Goal: Task Accomplishment & Management: Use online tool/utility

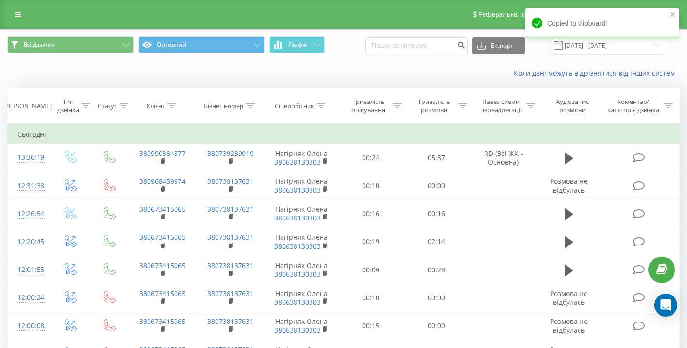
click at [676, 13] on div "Copied to clipboard!" at bounding box center [602, 23] width 154 height 31
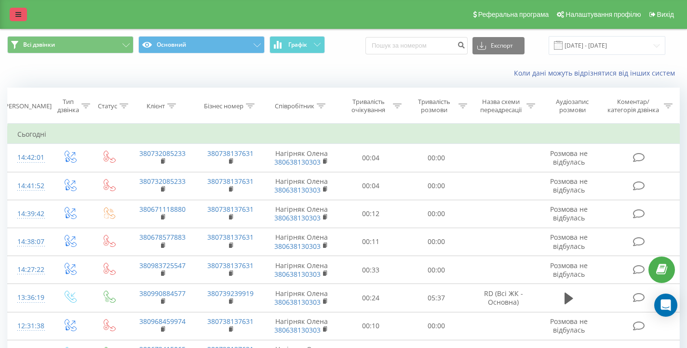
click at [14, 15] on link at bounding box center [18, 14] width 17 height 13
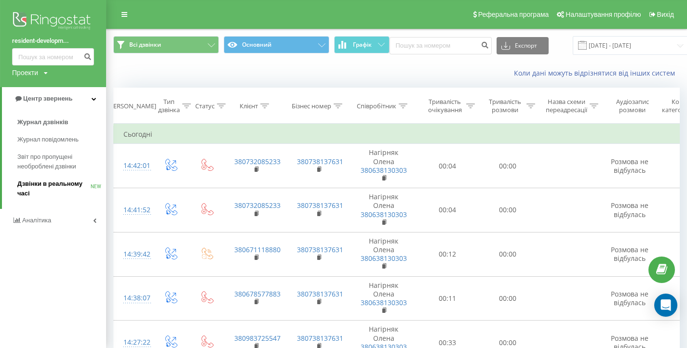
click at [59, 184] on span "Дзвінки в реальному часі" at bounding box center [53, 188] width 73 height 19
click at [72, 160] on span "Звіт про пропущені необроблені дзвінки" at bounding box center [59, 161] width 84 height 19
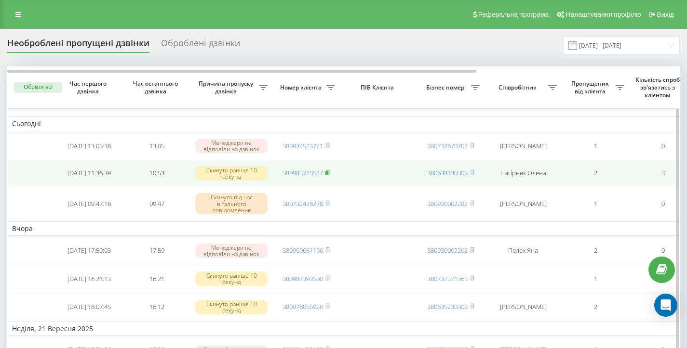
click at [329, 174] on icon at bounding box center [327, 172] width 3 height 4
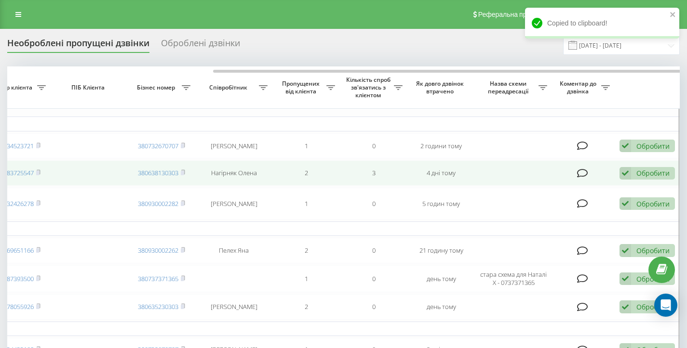
scroll to position [0, 291]
click at [640, 177] on div "Обробити" at bounding box center [650, 173] width 33 height 9
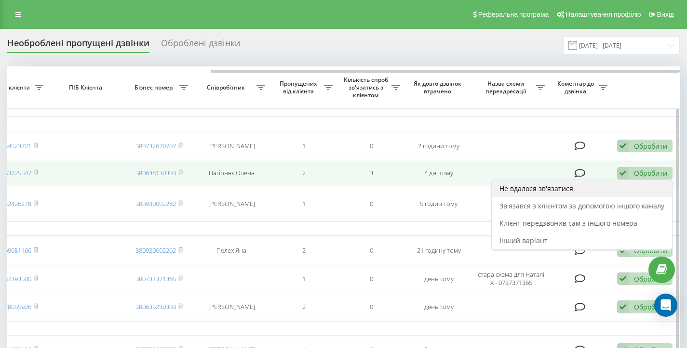
click at [591, 193] on div "Не вдалося зв'язатися" at bounding box center [581, 188] width 180 height 17
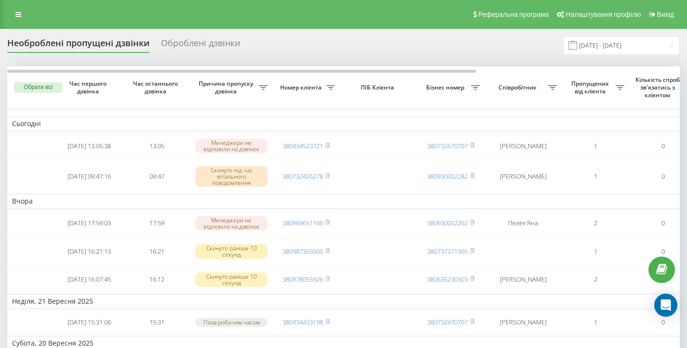
click at [7, 9] on div "Реферальна програма Налаштування профілю Вихід" at bounding box center [343, 14] width 687 height 29
click at [12, 9] on link at bounding box center [18, 14] width 17 height 13
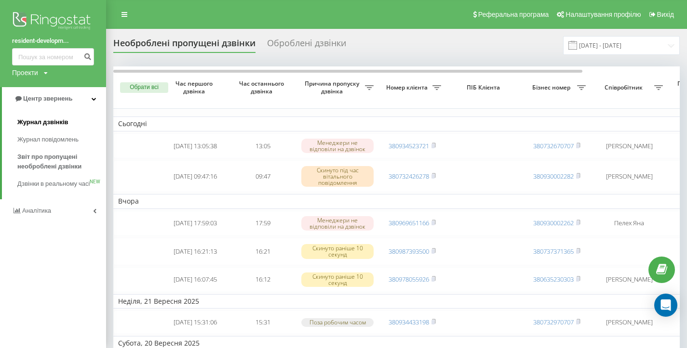
click at [54, 121] on span "Журнал дзвінків" at bounding box center [42, 123] width 51 height 10
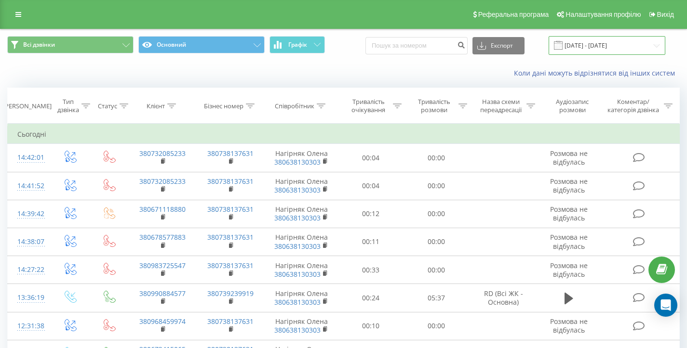
click at [615, 41] on input "23.08.2025 - 23.09.2025" at bounding box center [606, 45] width 117 height 19
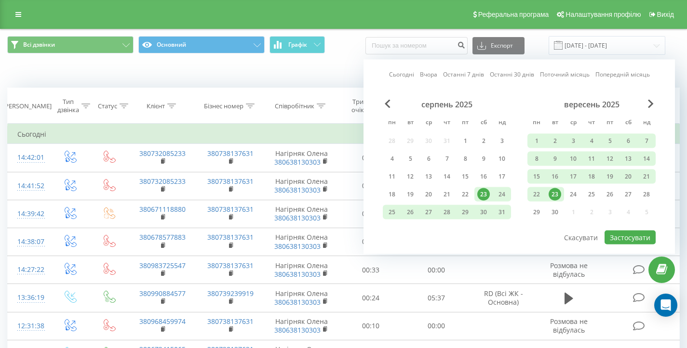
click at [555, 192] on div "23" at bounding box center [554, 194] width 13 height 13
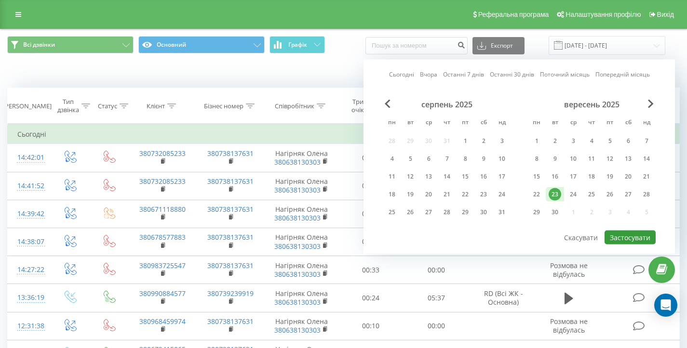
click at [627, 234] on button "Застосувати" at bounding box center [629, 238] width 51 height 14
type input "[DATE] - [DATE]"
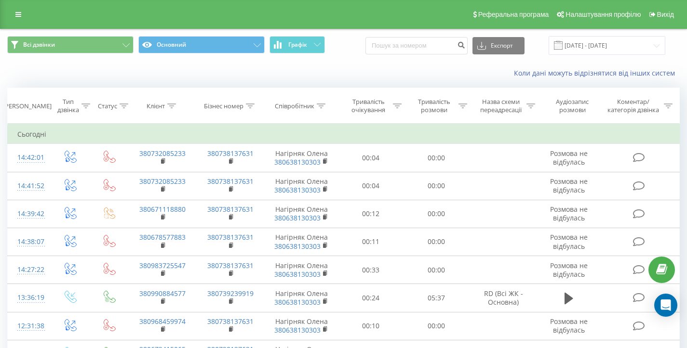
click at [480, 65] on div "Коли дані можуть відрізнятися вiд інших систем" at bounding box center [343, 73] width 686 height 23
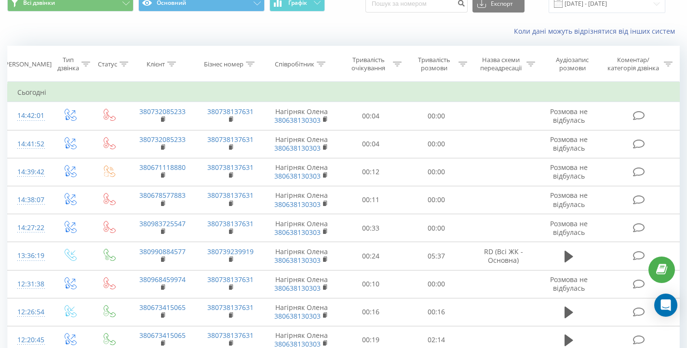
scroll to position [13, 0]
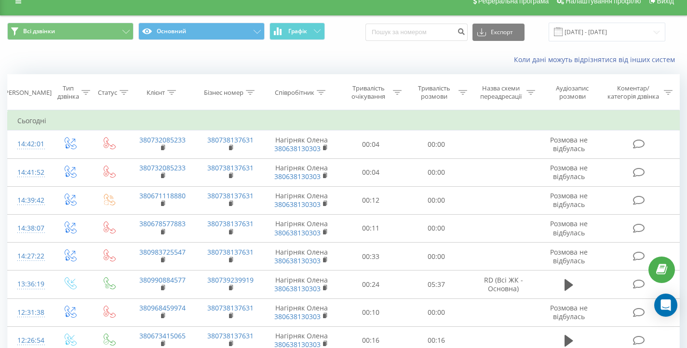
click at [449, 60] on div "Коли дані можуть відрізнятися вiд інших систем" at bounding box center [472, 60] width 428 height 10
click at [434, 44] on div "Всі дзвінки Основний Графік Експорт .csv .xls .xlsx 23.09.2025 - 23.09.2025" at bounding box center [343, 32] width 686 height 32
click at [449, 33] on input at bounding box center [416, 32] width 102 height 17
click at [456, 41] on div "Експорт .csv .xls .xlsx 23.09.2025 - 23.09.2025" at bounding box center [515, 32] width 300 height 19
click at [444, 35] on input at bounding box center [416, 32] width 102 height 17
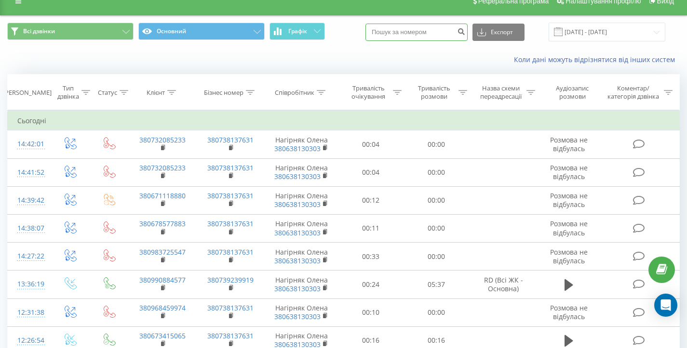
click at [438, 34] on input at bounding box center [416, 32] width 102 height 17
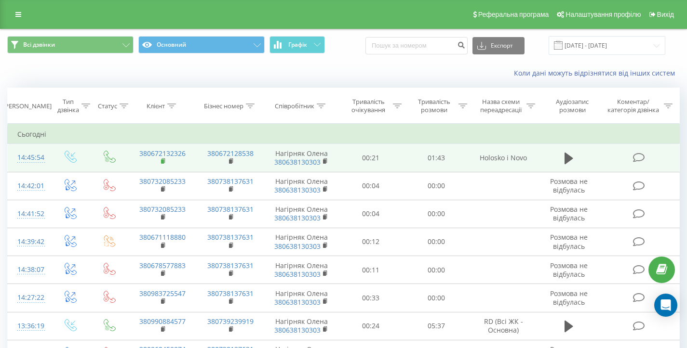
click at [161, 161] on rect at bounding box center [162, 161] width 3 height 4
